Goal: Obtain resource: Download file/media

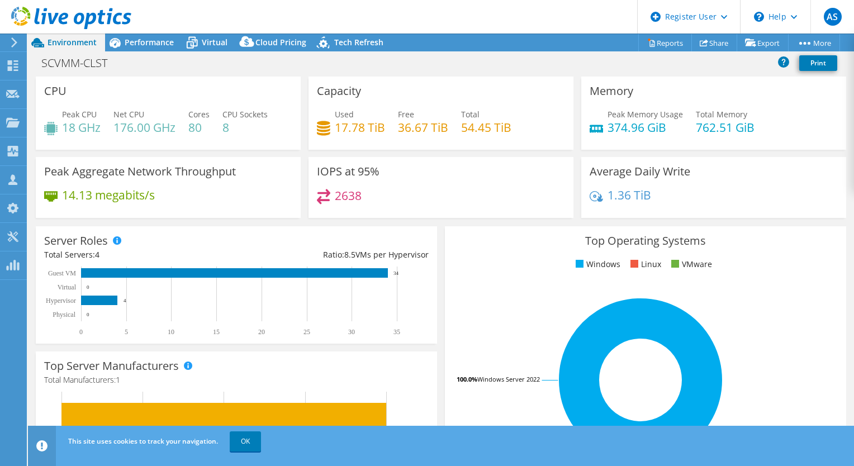
select select "USD"
drag, startPoint x: 74, startPoint y: 21, endPoint x: 98, endPoint y: 22, distance: 23.5
click at [74, 21] on use at bounding box center [71, 18] width 120 height 22
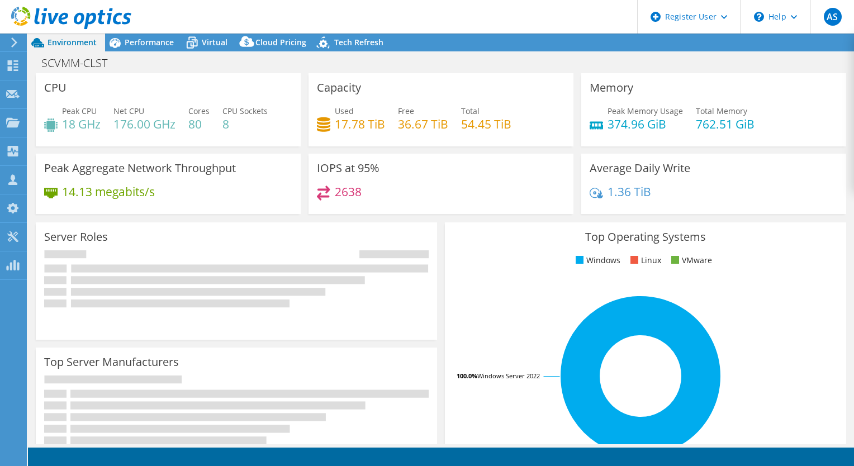
select select "USD"
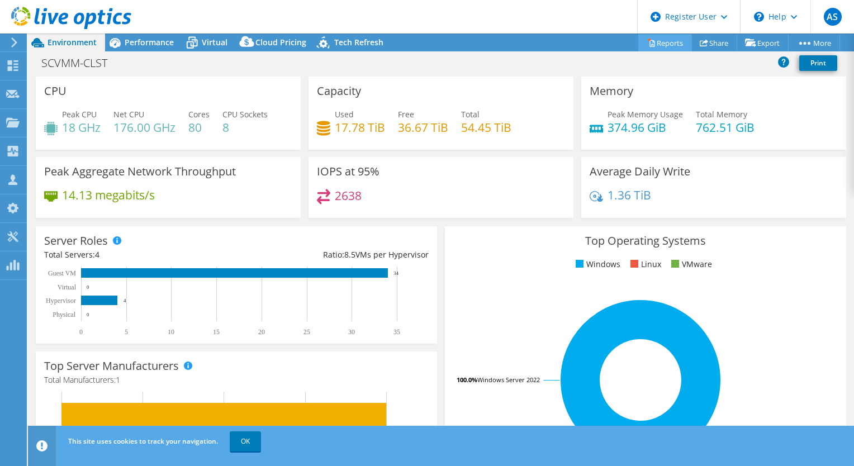
click at [684, 45] on link "Reports" at bounding box center [665, 42] width 54 height 17
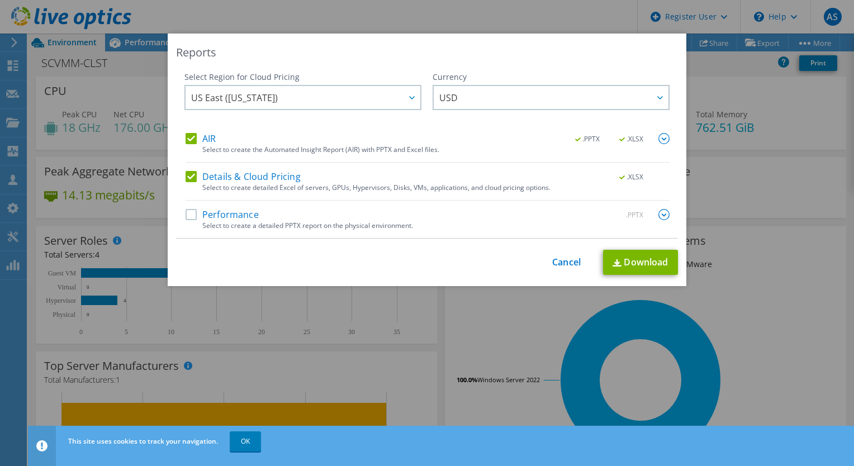
click at [189, 216] on label "Performance" at bounding box center [221, 214] width 73 height 11
click at [0, 0] on input "Performance" at bounding box center [0, 0] width 0 height 0
click at [631, 257] on link "Download" at bounding box center [640, 262] width 75 height 25
click at [563, 265] on link "Cancel" at bounding box center [566, 262] width 28 height 11
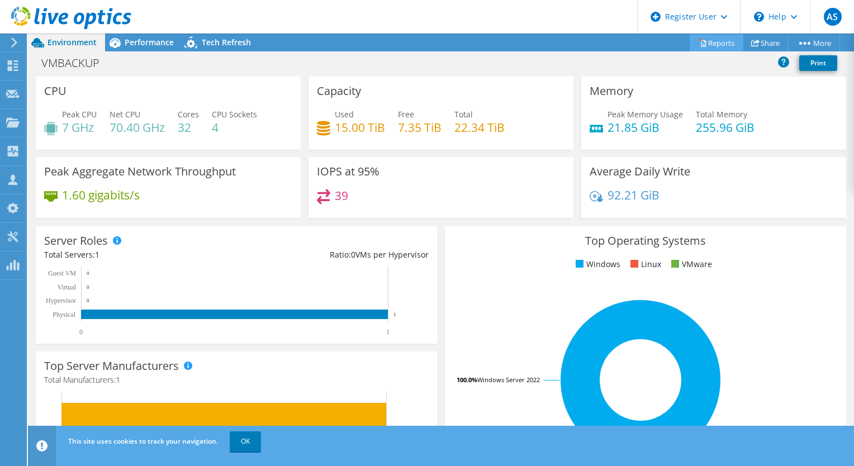
click at [706, 38] on link "Reports" at bounding box center [716, 42] width 54 height 17
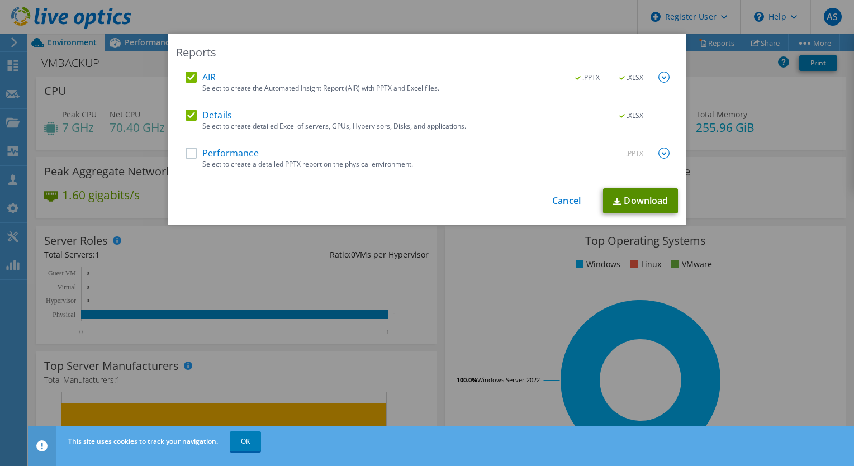
click at [625, 196] on link "Download" at bounding box center [640, 200] width 75 height 25
click at [503, 296] on div "Reports AIR .PPTX .XLSX Select to create the Automated Insight Report (AIR) wit…" at bounding box center [427, 233] width 854 height 399
